Goal: Task Accomplishment & Management: Complete application form

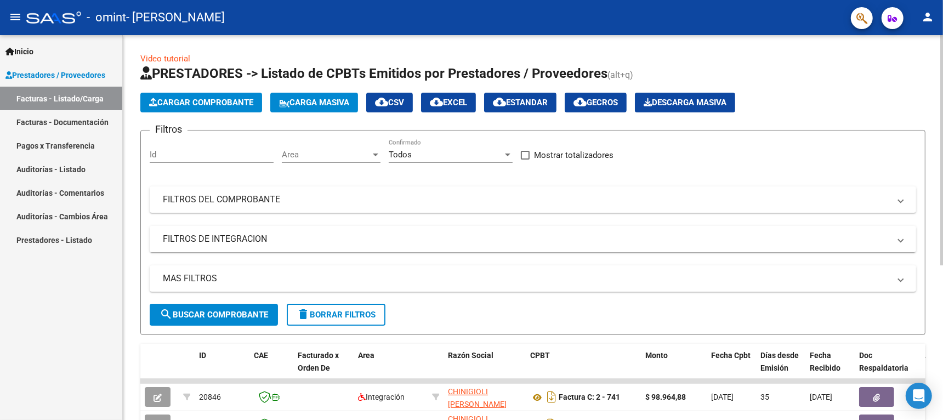
click at [245, 106] on button "Cargar Comprobante" at bounding box center [201, 103] width 122 height 20
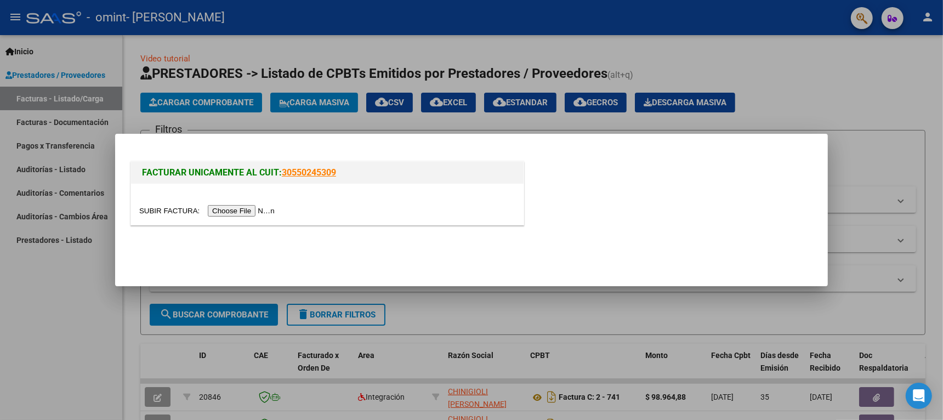
click at [266, 213] on input "file" at bounding box center [208, 211] width 139 height 12
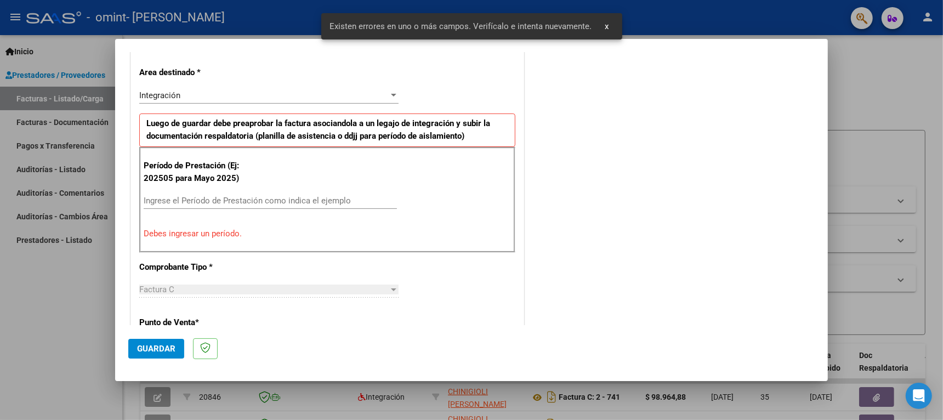
scroll to position [244, 0]
click at [238, 200] on input "Ingrese el Período de Prestación como indica el ejemplo" at bounding box center [270, 201] width 253 height 10
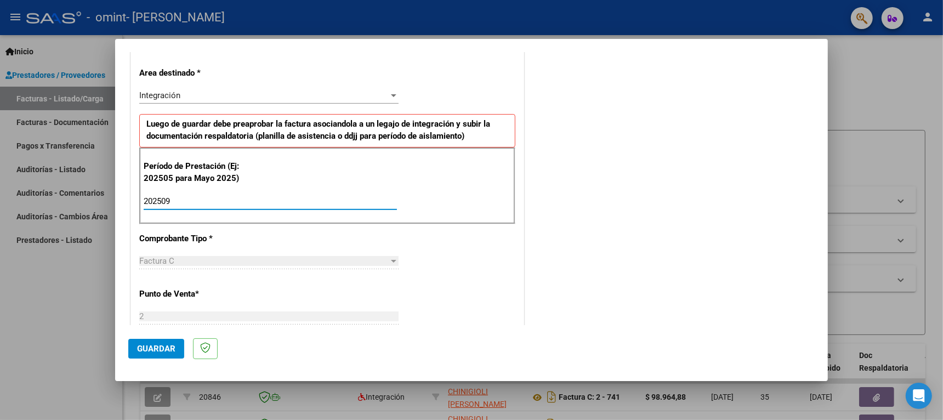
type input "202509"
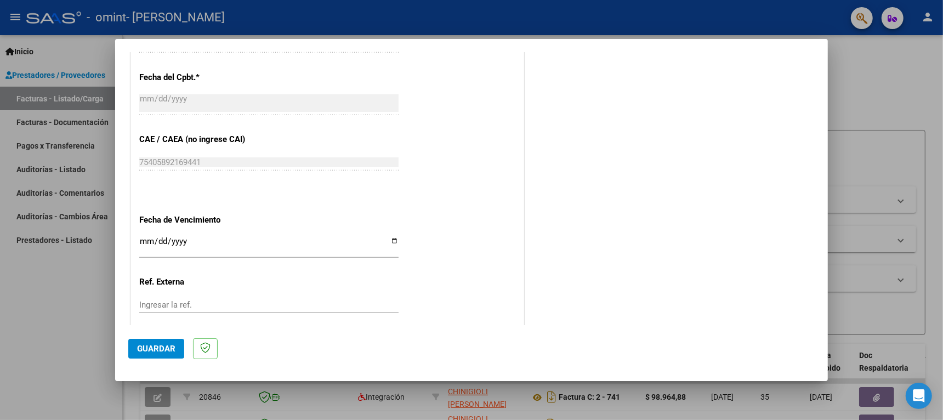
scroll to position [691, 0]
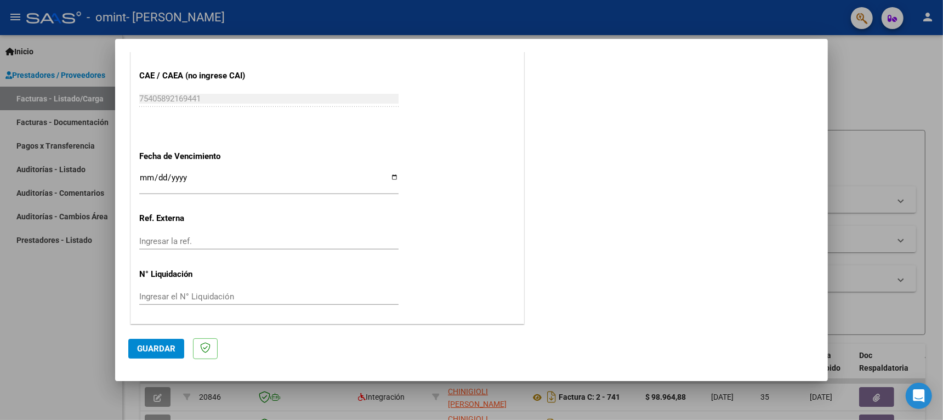
click at [149, 342] on button "Guardar" at bounding box center [156, 349] width 56 height 20
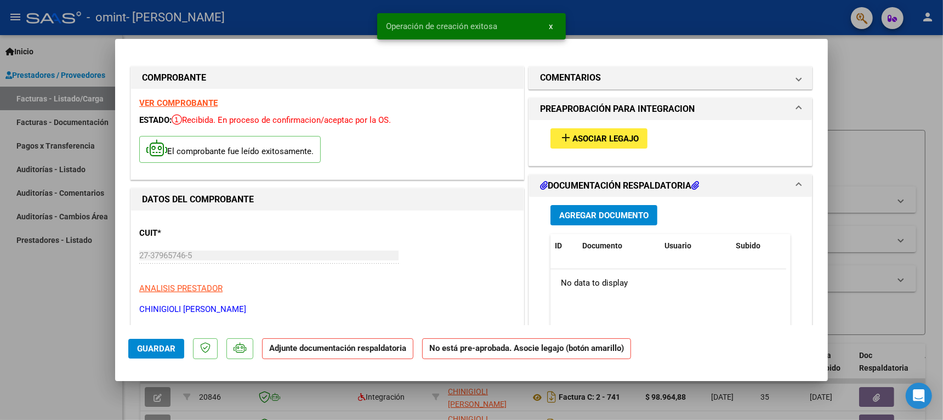
click at [618, 135] on span "Asociar Legajo" at bounding box center [605, 139] width 66 height 10
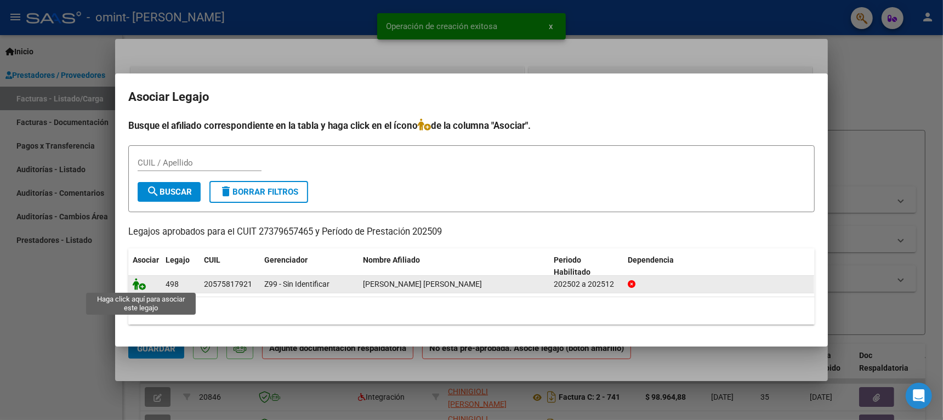
click at [138, 284] on icon at bounding box center [139, 284] width 13 height 12
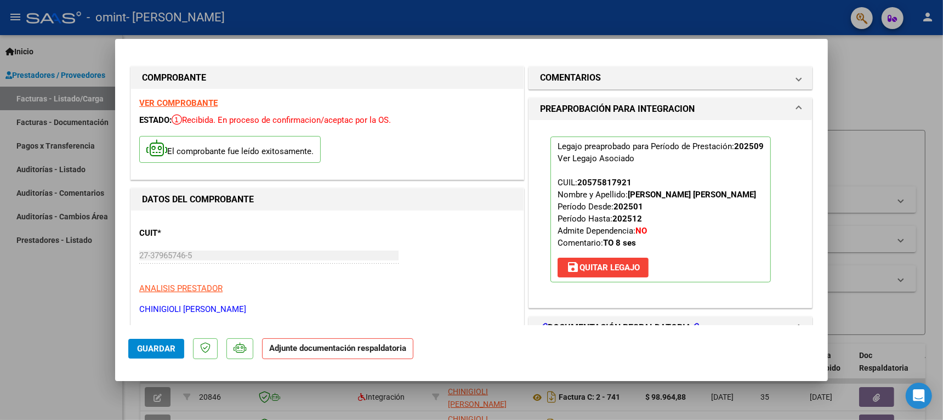
scroll to position [137, 0]
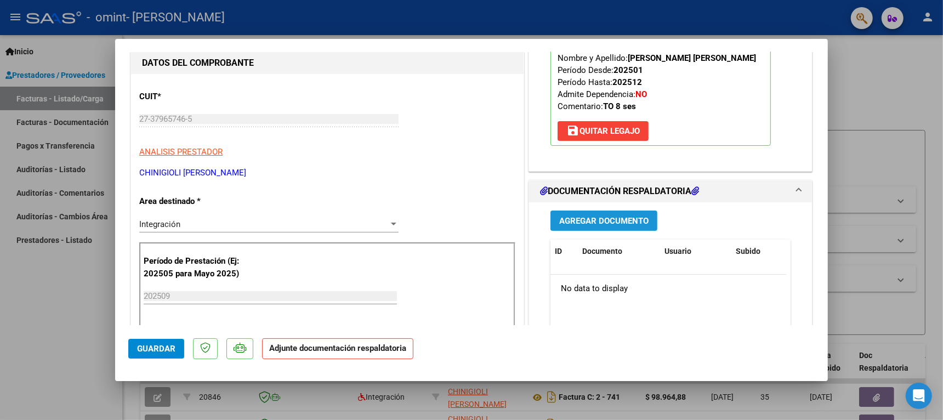
click at [625, 226] on span "Agregar Documento" at bounding box center [603, 221] width 89 height 10
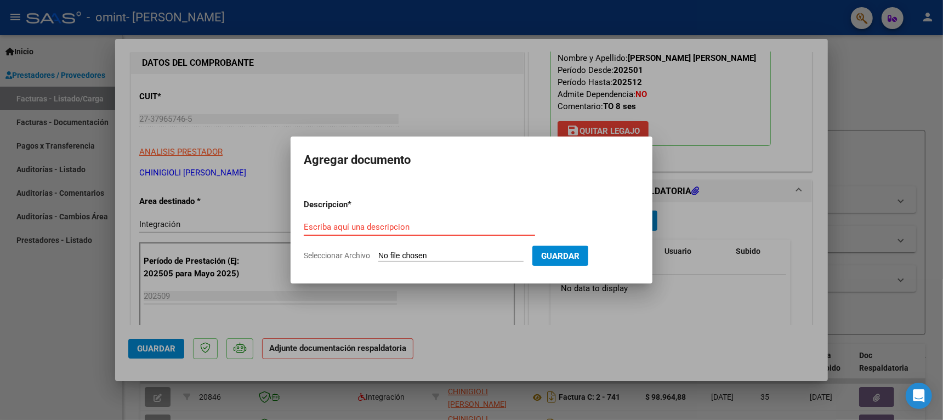
click at [374, 218] on form "Descripcion * Escriba aquí una descripcion Seleccionar Archivo Guardar" at bounding box center [472, 230] width 336 height 80
click at [378, 224] on input "Escriba aquí una descripcion" at bounding box center [419, 227] width 231 height 10
paste input "Omint Asistencia Reinoso 2025-09"
type input "Omint Asistencia Reinoso 2025-09"
click at [493, 257] on input "Seleccionar Archivo" at bounding box center [450, 256] width 145 height 10
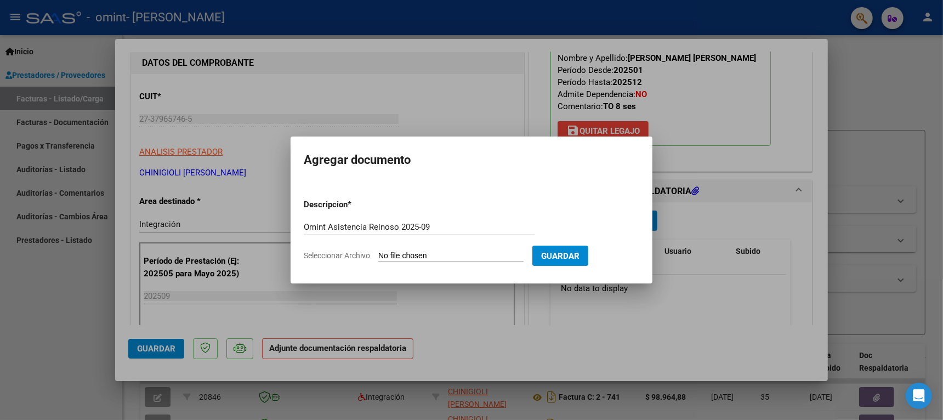
type input "C:\fakepath\Omint Asistencia Reinoso 2025-09.pdf"
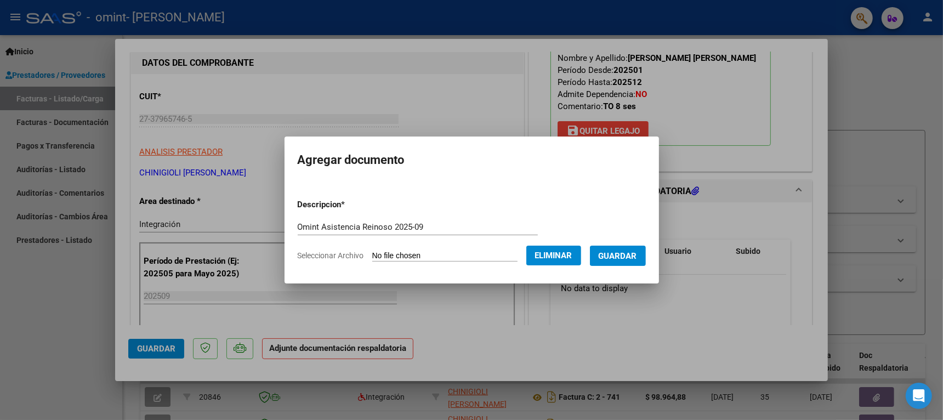
click at [628, 260] on span "Guardar" at bounding box center [618, 256] width 38 height 10
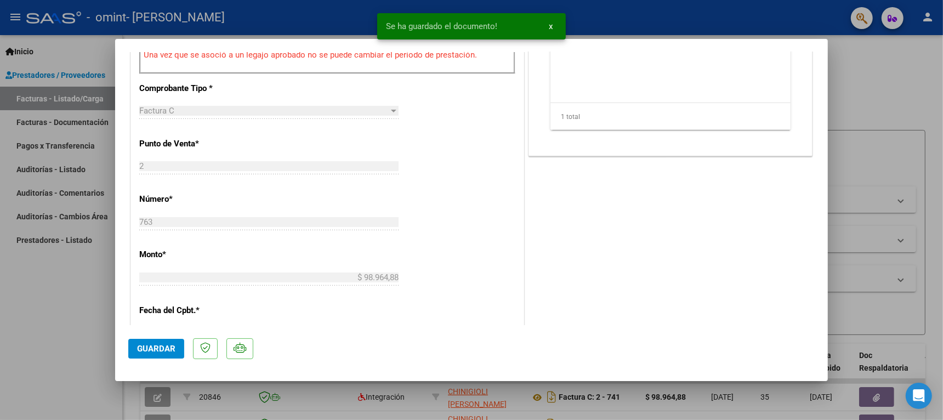
scroll to position [411, 0]
click at [166, 349] on span "Guardar" at bounding box center [156, 349] width 38 height 10
click at [59, 314] on div at bounding box center [471, 210] width 943 height 420
type input "$ 0,00"
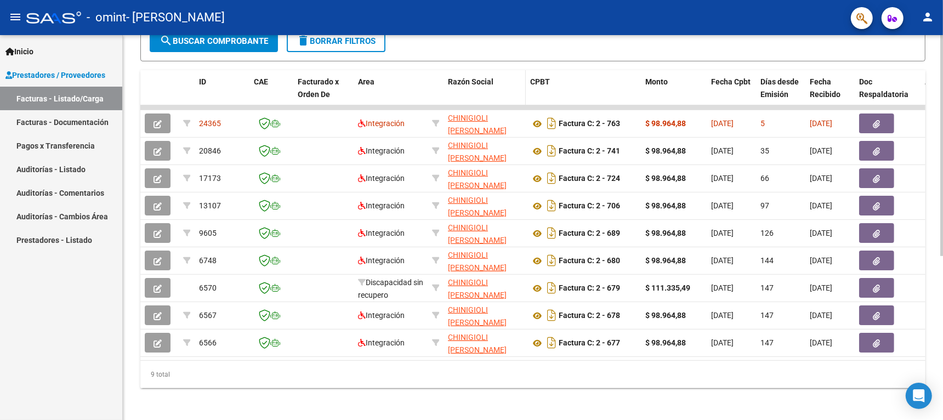
scroll to position [206, 0]
